Goal: Task Accomplishment & Management: Manage account settings

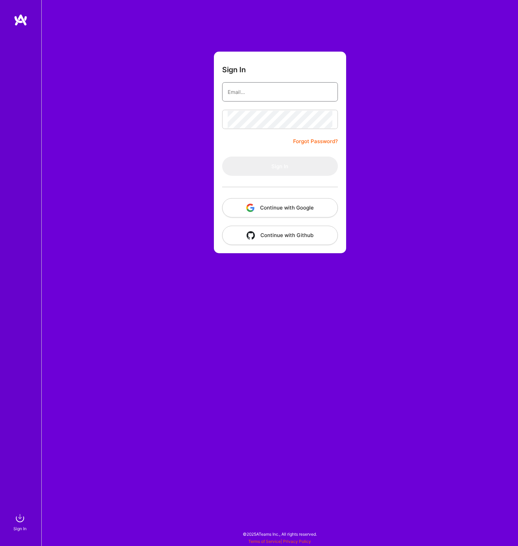
click at [267, 97] on input "email" at bounding box center [280, 92] width 105 height 18
click at [317, 95] on input "email" at bounding box center [280, 92] width 105 height 18
click at [0, 543] on com-1password-button at bounding box center [0, 543] width 0 height 0
type input "hello@nathanaelphilip.com"
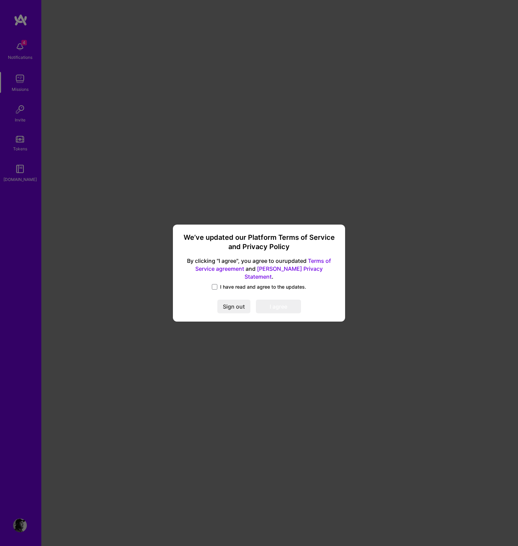
click at [217, 284] on label "I have read and agree to the updates." at bounding box center [259, 287] width 94 height 7
click at [0, 0] on input "I have read and agree to the updates." at bounding box center [0, 0] width 0 height 0
click at [272, 300] on button "I agree" at bounding box center [278, 307] width 45 height 14
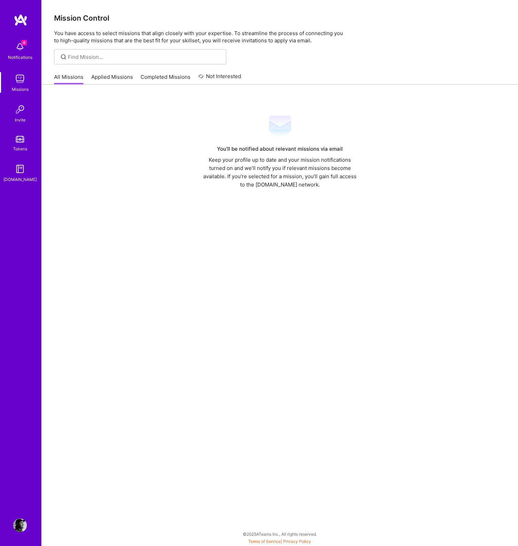
click at [22, 75] on img at bounding box center [20, 79] width 14 height 14
click at [21, 84] on img at bounding box center [20, 79] width 14 height 14
click at [103, 79] on link "Applied Missions" at bounding box center [112, 78] width 42 height 11
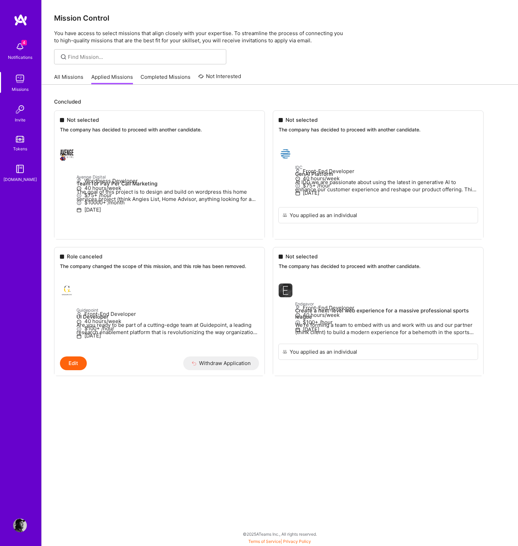
click at [66, 77] on link "All Missions" at bounding box center [68, 78] width 29 height 11
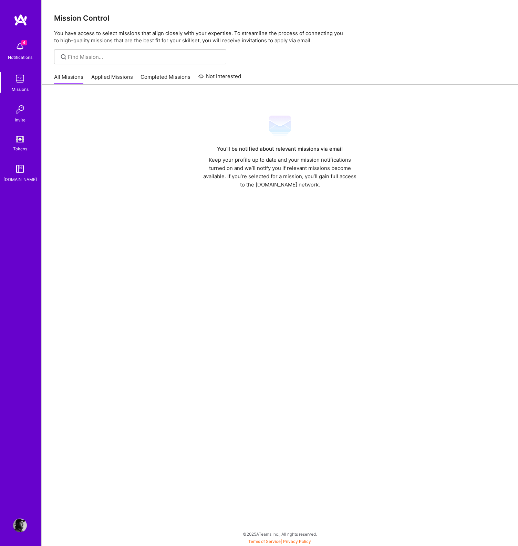
click at [21, 86] on div "Missions" at bounding box center [20, 89] width 17 height 7
click at [18, 47] on img at bounding box center [20, 47] width 14 height 14
click at [261, 107] on div "4 4 Notifications Missions Invite Tokens A.Guide Profile Close Mark all as read…" at bounding box center [259, 271] width 518 height 543
click at [151, 157] on div "You’ll be notified about relevant missions via email Keep your profile up to da…" at bounding box center [279, 152] width 451 height 74
click at [210, 77] on link "Not Interested" at bounding box center [219, 78] width 43 height 12
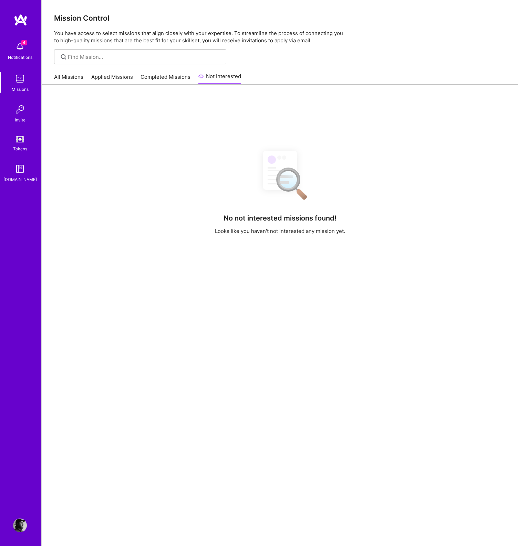
click at [173, 77] on link "Completed Missions" at bounding box center [165, 78] width 50 height 11
click at [99, 77] on link "Applied Missions" at bounding box center [112, 78] width 42 height 11
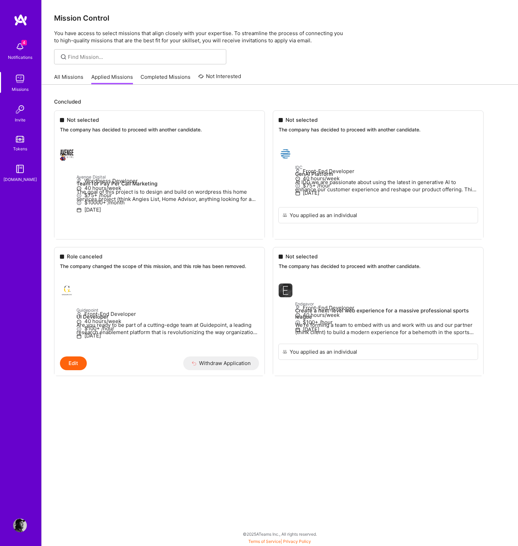
click at [50, 77] on div "All Missions Applied Missions Completed Missions Not Interested" at bounding box center [280, 77] width 476 height 15
click at [62, 80] on link "All Missions" at bounding box center [68, 78] width 29 height 11
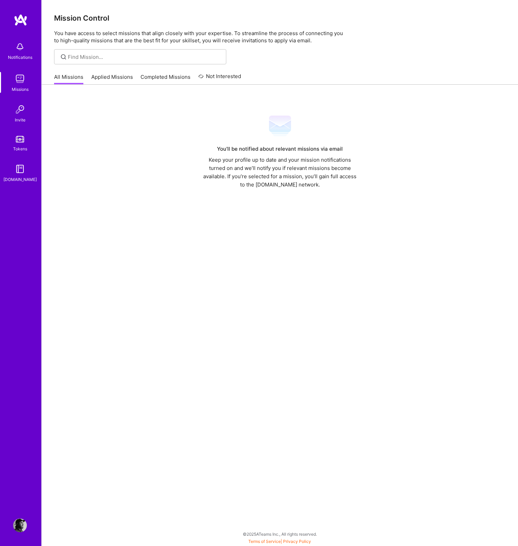
click at [325, 67] on div "Mission Control You have access to select missions that align closely with your…" at bounding box center [280, 273] width 476 height 546
